Goal: Information Seeking & Learning: Learn about a topic

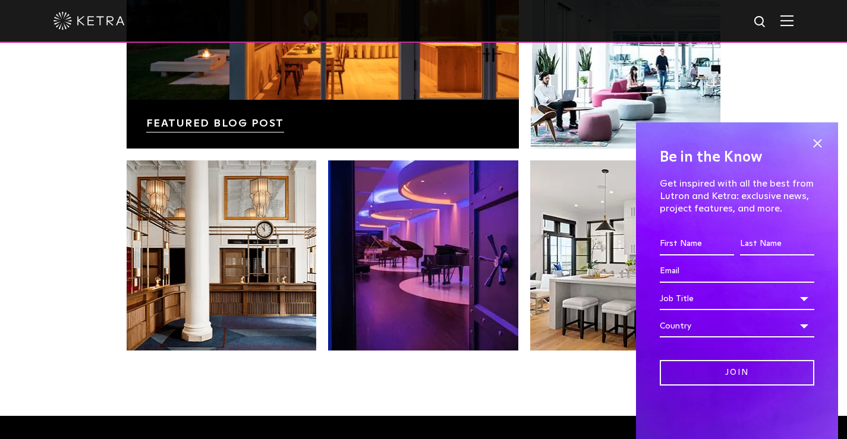
scroll to position [2501, 0]
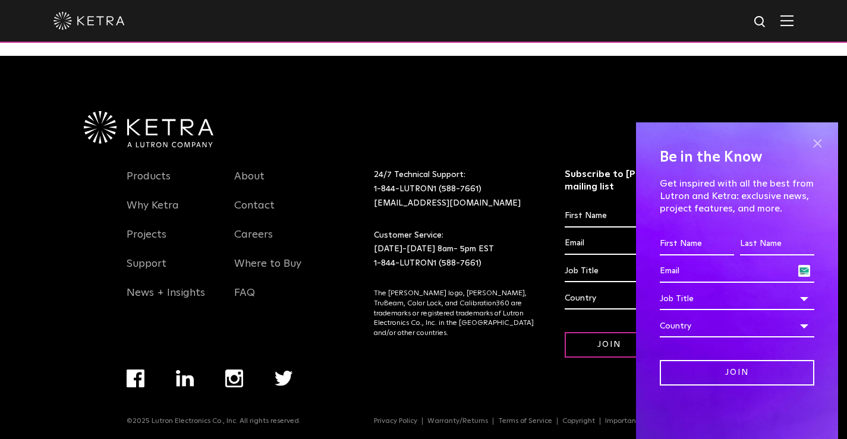
click at [824, 139] on span at bounding box center [818, 143] width 18 height 18
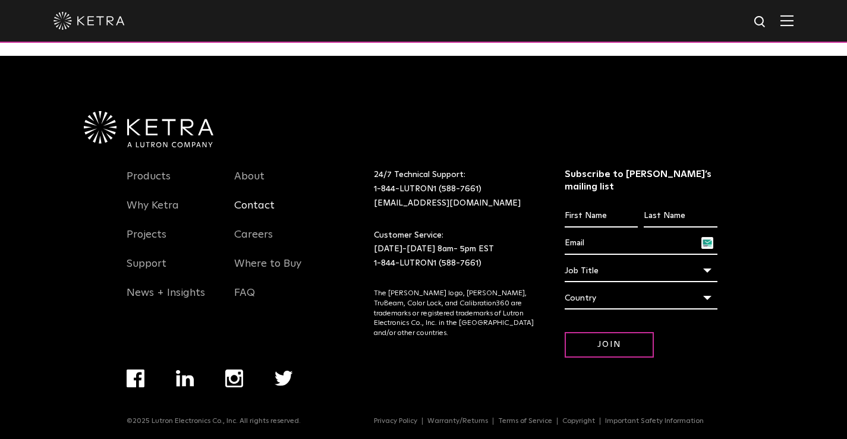
click at [241, 206] on link "Contact" at bounding box center [254, 212] width 40 height 27
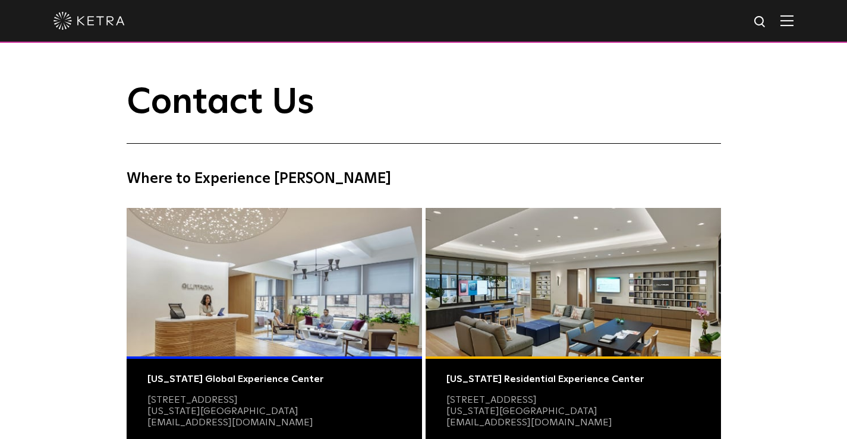
click at [791, 24] on img at bounding box center [787, 20] width 13 height 11
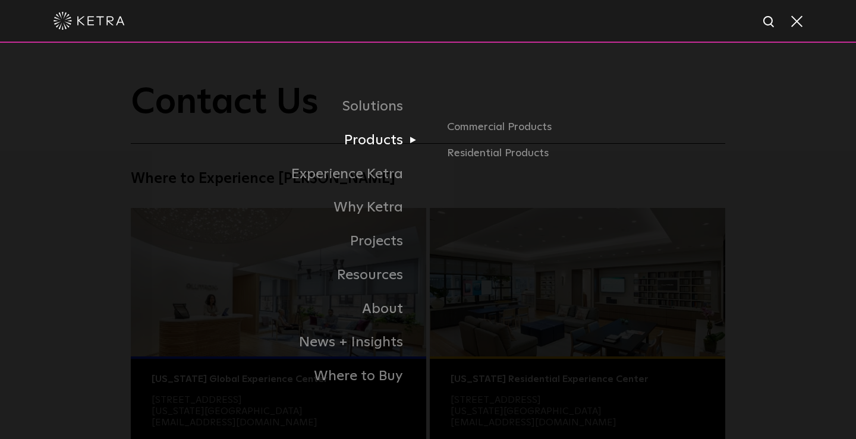
click at [366, 148] on link "Products" at bounding box center [279, 141] width 297 height 34
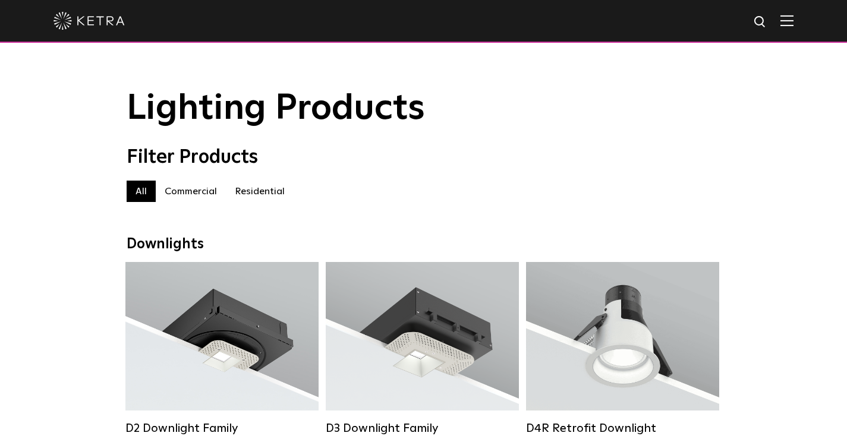
click at [176, 199] on label "Commercial" at bounding box center [191, 191] width 70 height 21
click at [248, 198] on label "Residential" at bounding box center [260, 191] width 68 height 21
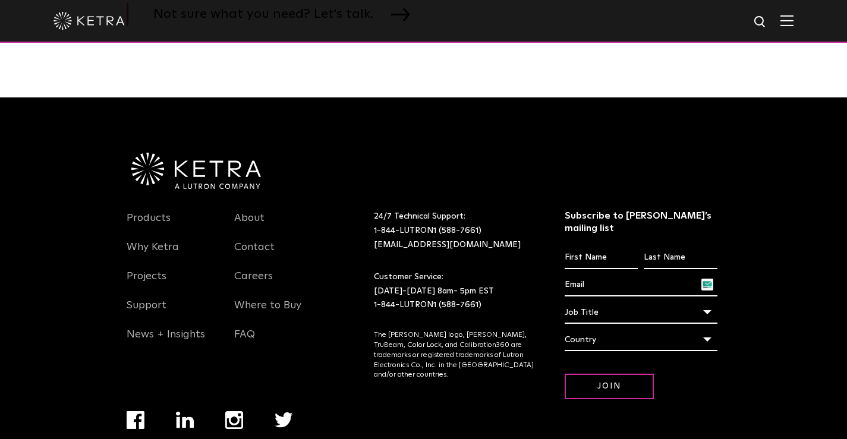
scroll to position [1555, 0]
